Goal: Information Seeking & Learning: Learn about a topic

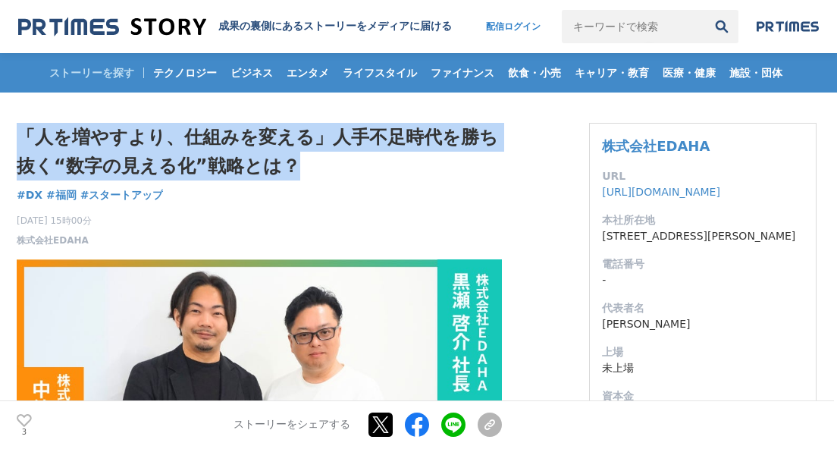
drag, startPoint x: 21, startPoint y: 130, endPoint x: 285, endPoint y: 164, distance: 266.0
click at [285, 164] on h1 "「人を増やすより、仕組みを変える」人手不足時代を勝ち抜く“数字の見える化”戦略とは？" at bounding box center [259, 152] width 485 height 58
copy h1 "「人を増やすより、仕組みを変える」人手不足時代を勝ち抜く“数字の見える化”戦略とは？"
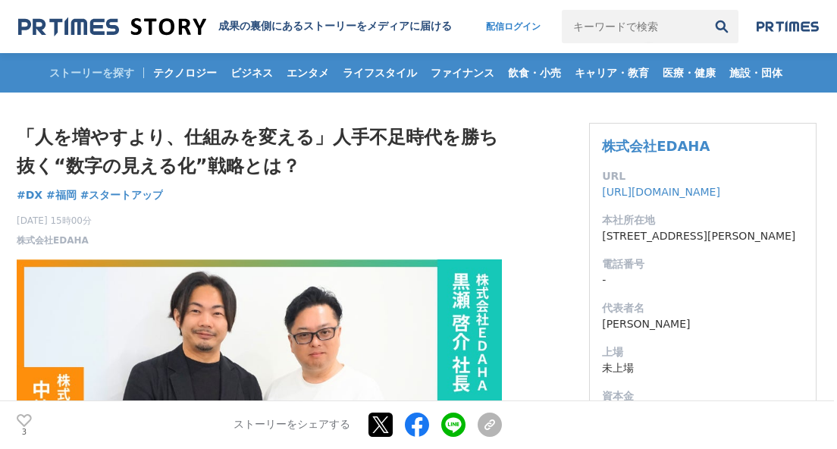
click at [216, 196] on div "「人を増やすより、仕組みを変える」人手不足時代を勝ち抜く“数字の見える化”戦略とは？ DX #DX #[GEOGRAPHIC_DATA] #スタートアップ 3" at bounding box center [259, 185] width 485 height 124
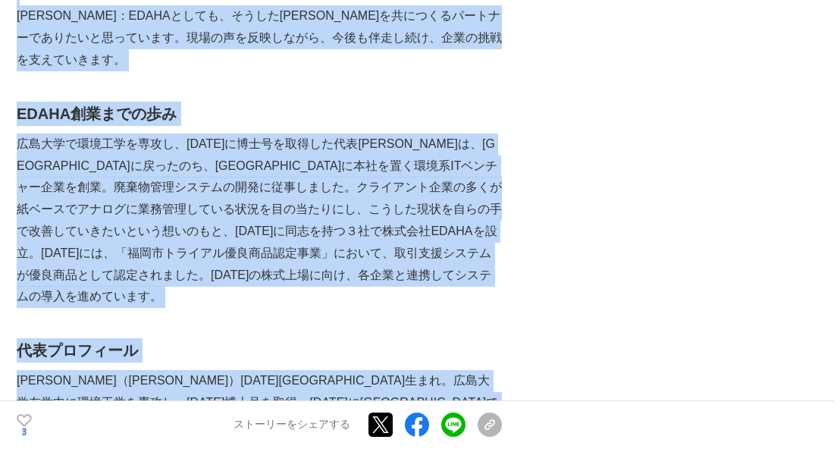
scroll to position [5161, 0]
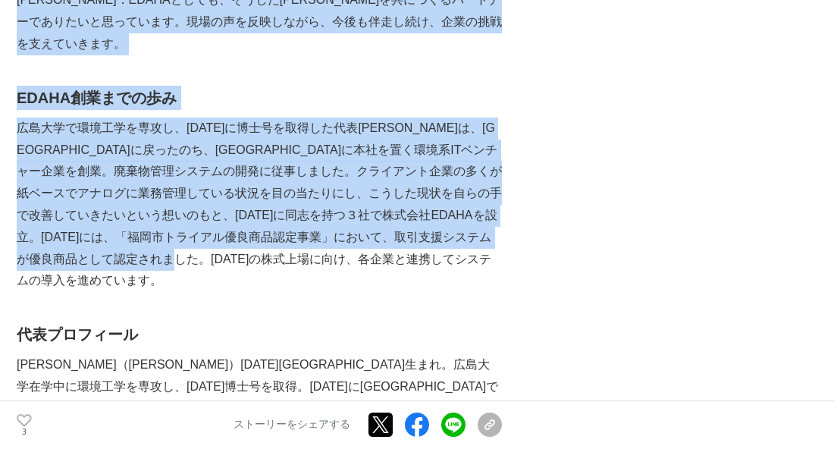
drag, startPoint x: 20, startPoint y: 135, endPoint x: 407, endPoint y: 125, distance: 386.9
copy section "「loremip、dolorsi」ametconsect“adipisc”elit？ SE #DO #ei #tempori 6124u11l4e 81d26…"
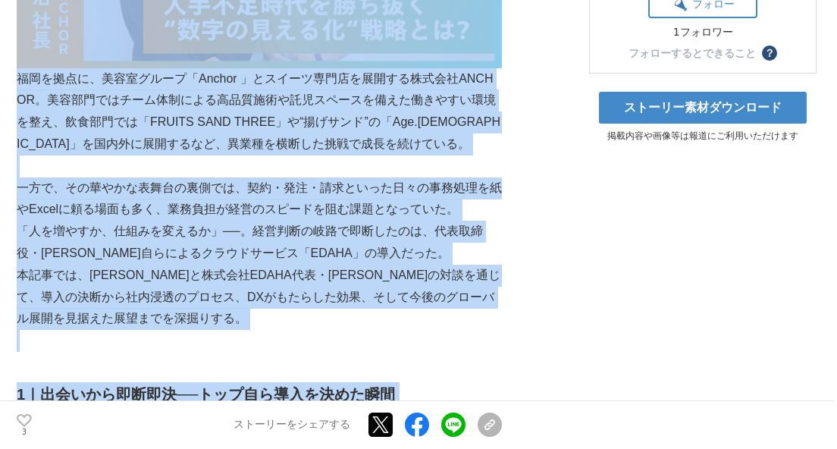
scroll to position [459, 0]
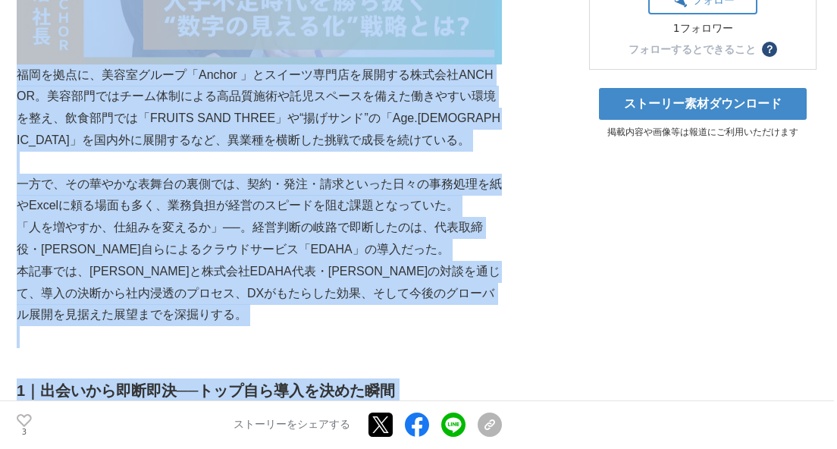
click at [185, 193] on p "一方で、その華やかな表舞台の裏側では、契約・発注・請求といった日々の事務処理を紙やExcelに頼る場面も多く、業務負担が経営のスピードを阻む課題となっていた。" at bounding box center [259, 196] width 485 height 44
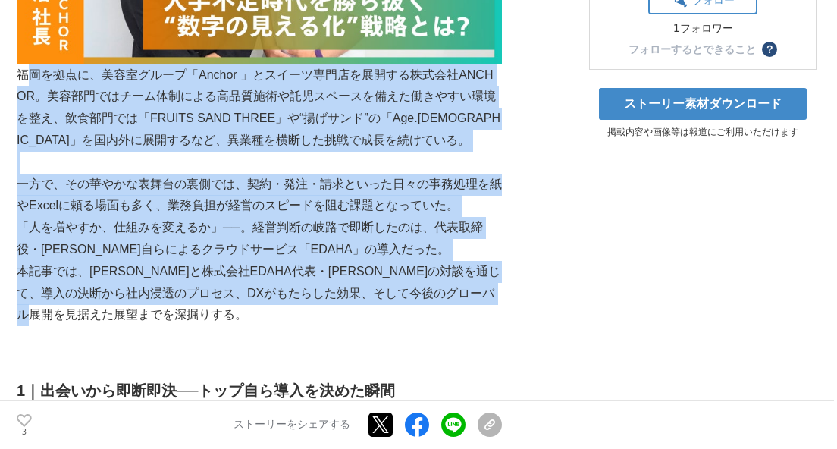
drag, startPoint x: 33, startPoint y: 71, endPoint x: 192, endPoint y: 309, distance: 286.5
copy div "loremi、dolorsi「Ametco 」adipiscingelitsedDOEIUS。temporincididuntutlaboreetdolore…"
